Goal: Transaction & Acquisition: Purchase product/service

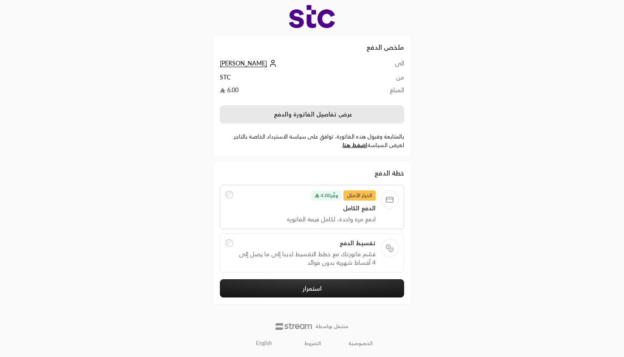
click at [314, 112] on button "عرض تفاصيل الفاتورة والدفع" at bounding box center [312, 114] width 184 height 18
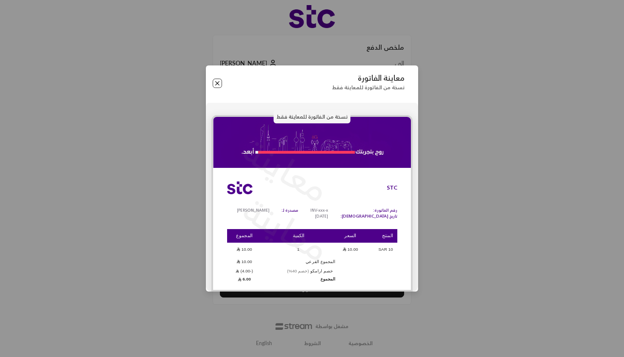
click at [215, 82] on button "Close" at bounding box center [217, 83] width 9 height 9
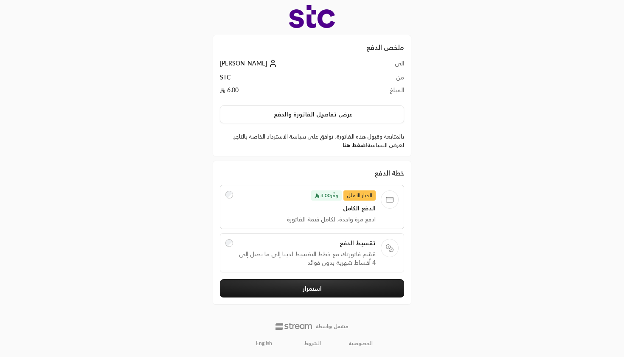
click at [353, 143] on link "اضغط هنا" at bounding box center [355, 144] width 25 height 7
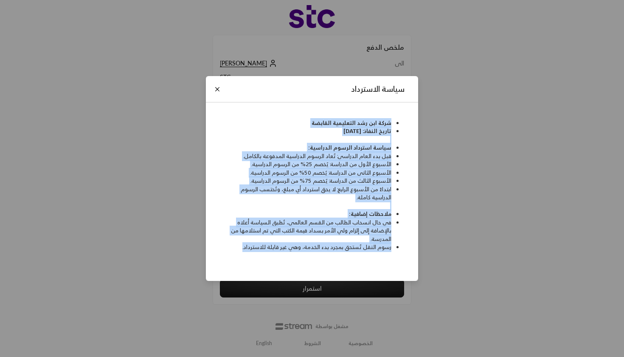
drag, startPoint x: 279, startPoint y: 107, endPoint x: 355, endPoint y: 286, distance: 194.5
click at [355, 286] on div "سياسة الاسترداد شركة ابن رشد التعليمية القابضة تاريخ النفاذ: 05/07/2025 سياسة ا…" at bounding box center [312, 178] width 624 height 357
click at [214, 88] on button "Close" at bounding box center [217, 89] width 9 height 9
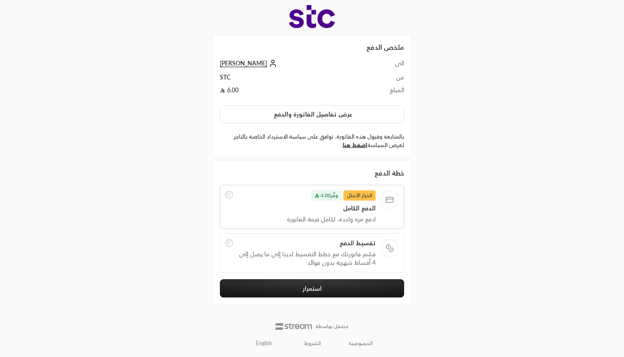
click at [263, 249] on div "تقسيط الدفع قسّم فاتورتك مع خطط التقسيط لدينا إلى ما يصل إلى 4 أقساط شهرية بدون…" at bounding box center [307, 253] width 138 height 28
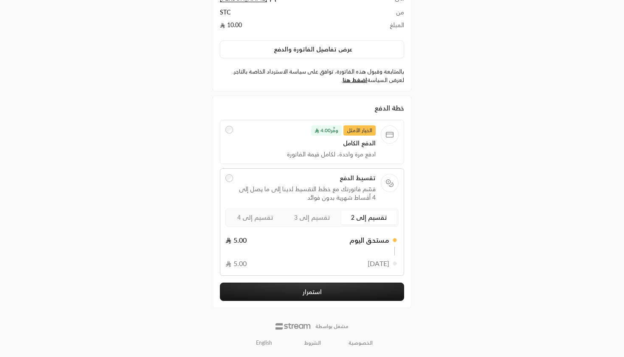
scroll to position [65, 0]
click at [240, 212] on label "تقسيم إلى 4" at bounding box center [255, 218] width 55 height 14
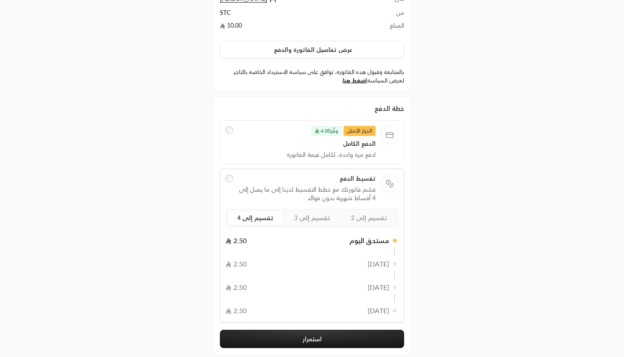
click at [235, 158] on label "الخيار الأمثل وفَّر 4.00 الدفع الكامل ادفع مرة واحدة، لكامل قيمة الفاتورة" at bounding box center [312, 142] width 173 height 33
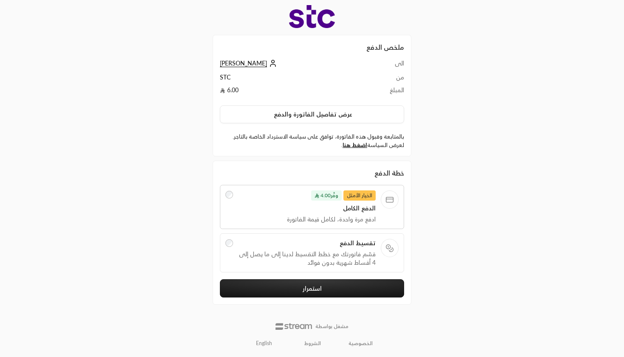
scroll to position [0, 0]
click at [288, 250] on span "قسّم فاتورتك مع خطط التقسيط لدينا إلى ما يصل إلى 4 أقساط شهرية بدون فوائد" at bounding box center [307, 258] width 138 height 17
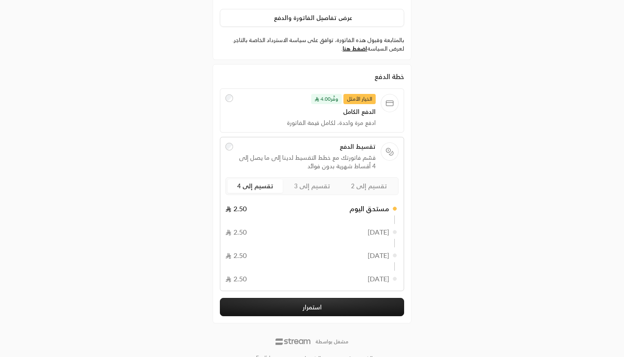
scroll to position [108, 0]
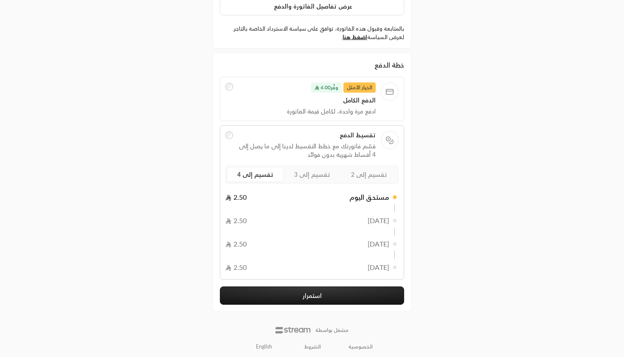
click at [364, 185] on div "تقسيم إلى 2 تقسيم إلى 3 تقسيم إلى 4 مستحق اليوم 2.50 9/10/2025 2.50 9/11/2025 2…" at bounding box center [312, 220] width 173 height 108
click at [349, 176] on label "تقسيم إلى 2" at bounding box center [369, 175] width 55 height 14
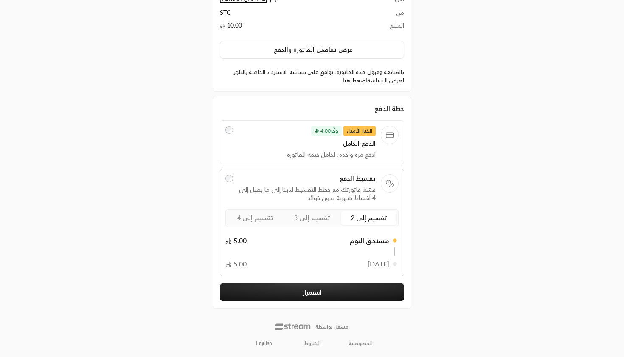
click at [350, 293] on button "استمرار" at bounding box center [312, 292] width 184 height 18
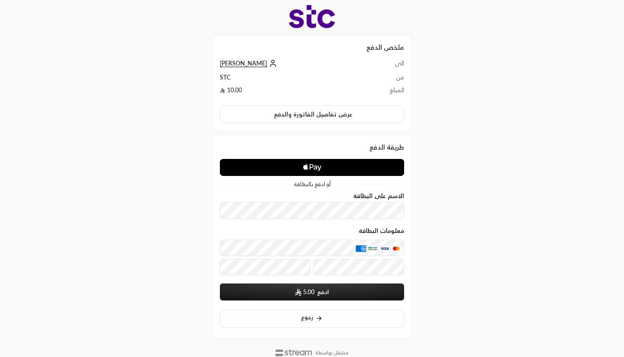
click at [291, 160] on icon "Apple Logo" at bounding box center [312, 167] width 92 height 15
click at [312, 160] on icon "Apple Logo" at bounding box center [312, 167] width 92 height 15
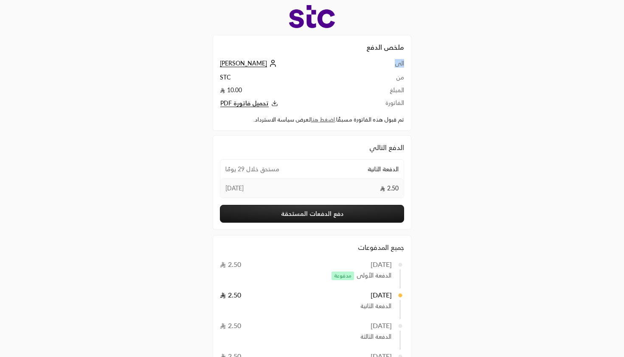
drag, startPoint x: 388, startPoint y: 73, endPoint x: 177, endPoint y: 72, distance: 211.5
click at [177, 72] on div "ملخص الدفع الى محمد من STC المبلغ 10.00 الفاتورة تحميل فاتورة PDF تم قبول هذه ا…" at bounding box center [312, 213] width 312 height 427
click at [419, 62] on div "ملخص الدفع الى محمد من STC المبلغ 10.00 الفاتورة تحميل فاتورة PDF تم قبول هذه ا…" at bounding box center [312, 213] width 312 height 427
drag, startPoint x: 272, startPoint y: 168, endPoint x: 225, endPoint y: 169, distance: 47.2
click at [225, 169] on div "الدفعة الثانية مستحق خلال 29 يومًا" at bounding box center [311, 169] width 183 height 19
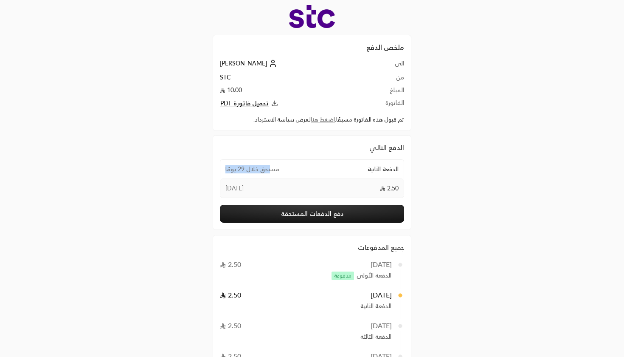
click at [301, 212] on button "دفع الدفعات المستحقة" at bounding box center [312, 214] width 184 height 18
